Goal: Task Accomplishment & Management: Manage account settings

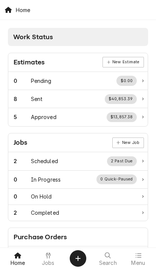
click at [144, 257] on div "Menu" at bounding box center [138, 258] width 27 height 15
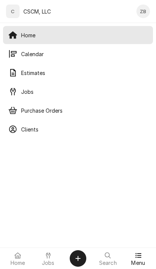
click at [26, 57] on span "Calendar" at bounding box center [84, 54] width 127 height 8
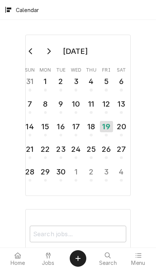
scroll to position [215, 0]
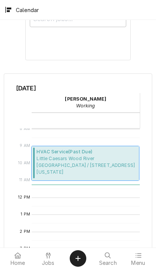
click at [112, 165] on span "Little Caesars Wood River Little Caesars Wood River / 305 East Edwardsville Rd,…" at bounding box center [87, 165] width 100 height 20
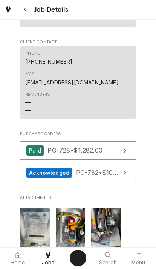
scroll to position [789, 0]
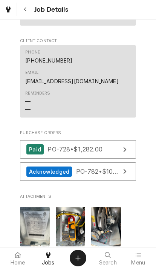
click at [107, 141] on link "Paid PO-728 • $1,282.00" at bounding box center [78, 150] width 116 height 18
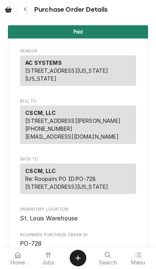
click at [24, 13] on div "Navigate back" at bounding box center [25, 10] width 8 height 8
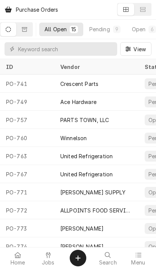
scroll to position [0, 0]
click at [140, 263] on span "Menu" at bounding box center [138, 263] width 14 height 6
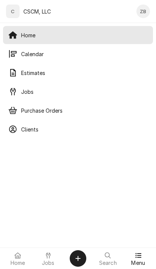
scroll to position [0, 0]
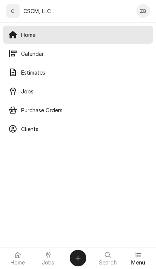
click at [24, 50] on span "Calendar" at bounding box center [84, 54] width 127 height 8
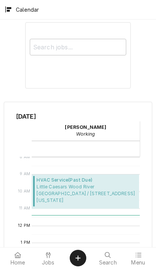
scroll to position [197, 0]
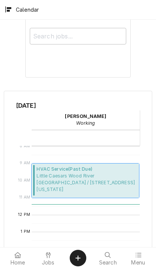
click at [55, 170] on span "HVAC Service ( Past Due )" at bounding box center [87, 169] width 100 height 7
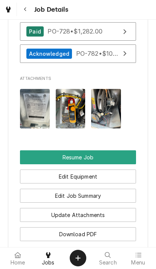
scroll to position [914, 0]
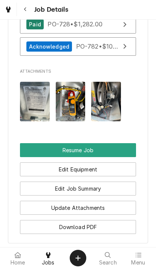
click at [42, 144] on button "Resume Job" at bounding box center [78, 151] width 116 height 14
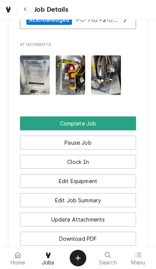
scroll to position [923, 0]
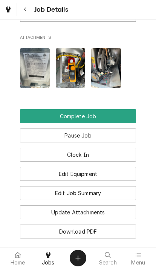
click at [98, 148] on button "Clock In" at bounding box center [78, 155] width 116 height 14
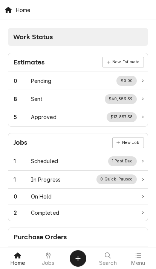
click at [141, 259] on div at bounding box center [138, 255] width 9 height 9
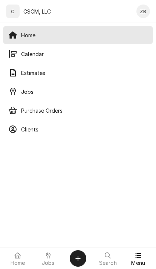
click at [91, 53] on span "Calendar" at bounding box center [84, 54] width 127 height 8
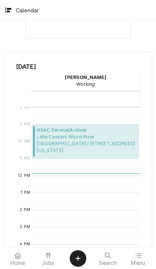
scroll to position [249, 0]
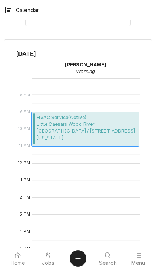
click at [107, 129] on span "Little Caesars Wood River Little Caesars Wood River / 305 East Edwardsville Rd,…" at bounding box center [87, 131] width 100 height 20
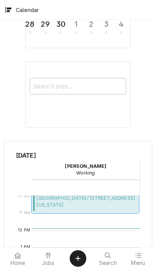
scroll to position [172, 0]
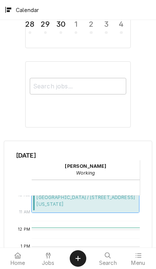
click at [91, 200] on span "Little Caesars Wood River Little Caesars Wood River / 305 East Edwardsville Rd,…" at bounding box center [87, 198] width 100 height 20
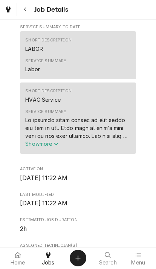
scroll to position [270, 0]
click at [51, 145] on span "Show more" at bounding box center [41, 144] width 33 height 6
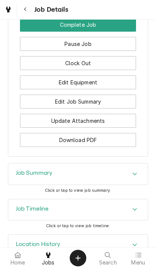
scroll to position [1440, 0]
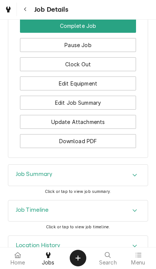
click at [83, 165] on div "Job Summary" at bounding box center [78, 175] width 140 height 21
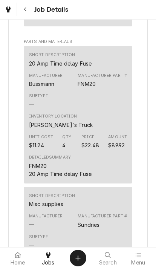
scroll to position [2372, 0]
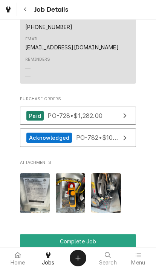
scroll to position [790, 0]
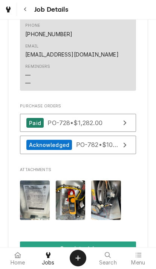
click at [35, 118] on div "Paid" at bounding box center [34, 123] width 17 height 10
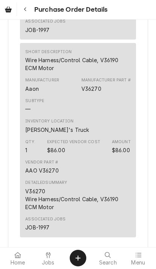
scroll to position [601, 0]
